Goal: Task Accomplishment & Management: Manage account settings

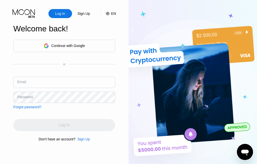
click at [35, 49] on div "Continue with Google" at bounding box center [64, 46] width 102 height 12
click at [29, 52] on div "Continue with Google" at bounding box center [64, 46] width 102 height 12
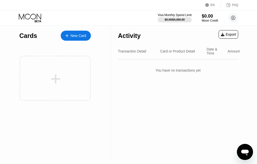
click at [235, 12] on div "Visa Monthly Spend Limit $0.00 / $4,000.00 $0.00 Moon Credit [PERSON_NAME] [EMA…" at bounding box center [128, 17] width 257 height 15
click at [233, 19] on circle at bounding box center [233, 18] width 10 height 10
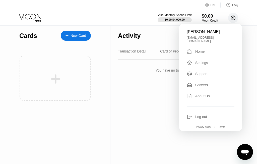
click at [198, 114] on div "Log out" at bounding box center [211, 117] width 48 height 6
